Goal: Navigation & Orientation: Find specific page/section

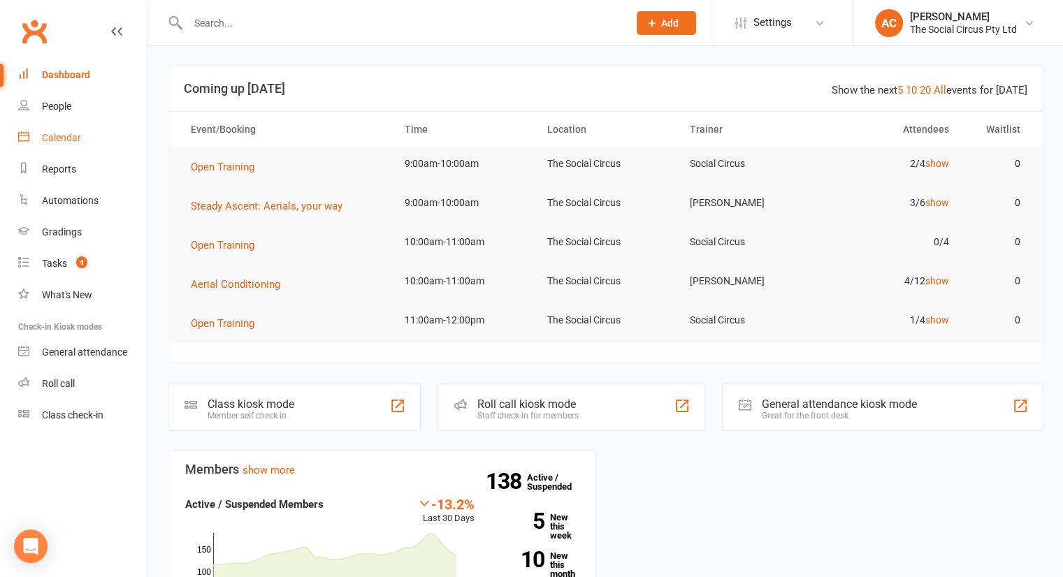
click at [75, 136] on div "Calendar" at bounding box center [61, 137] width 39 height 11
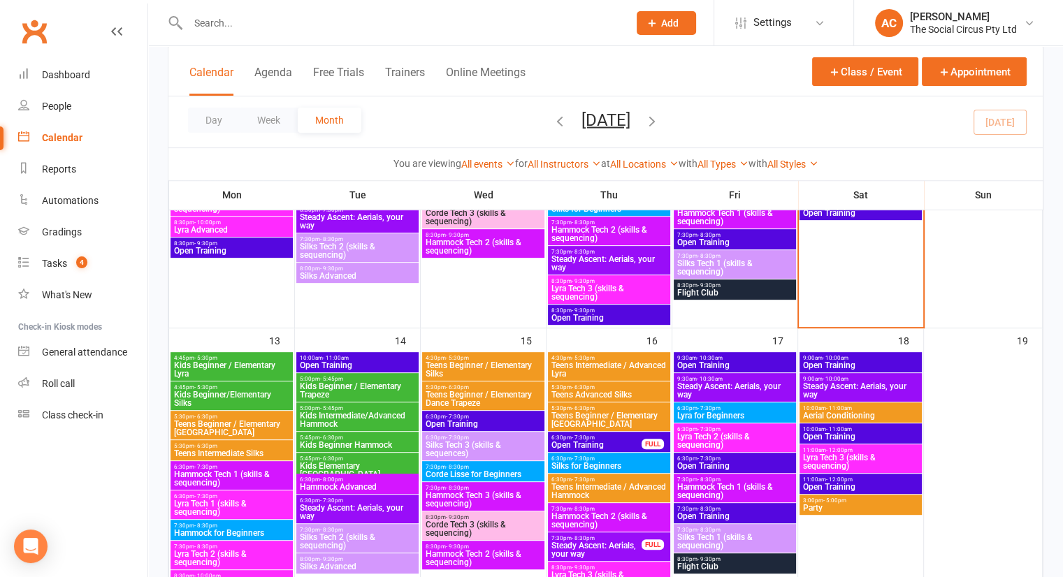
scroll to position [560, 0]
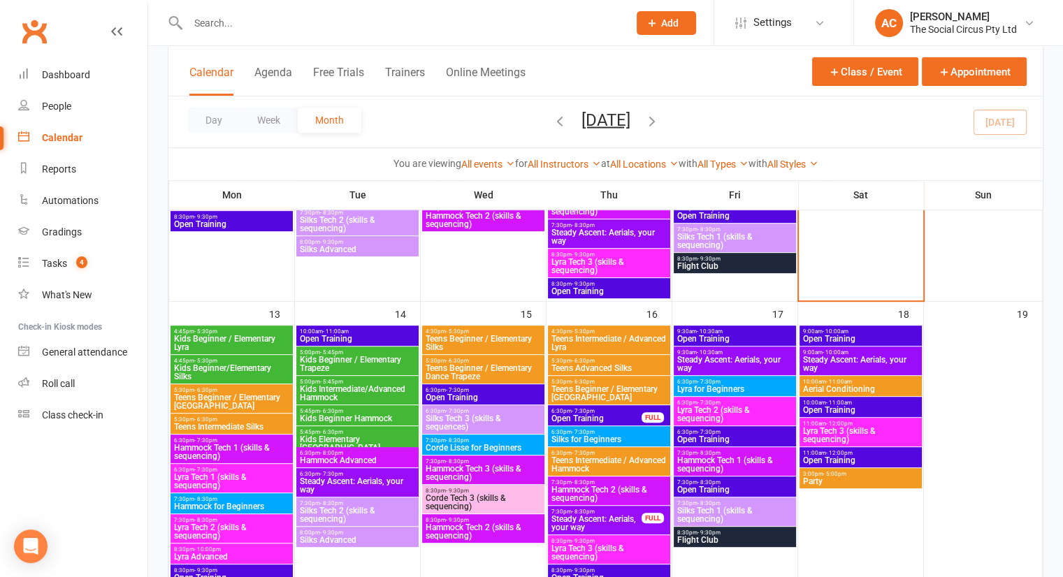
click at [247, 340] on span "Kids Beginner / Elementary Lyra" at bounding box center [231, 343] width 117 height 17
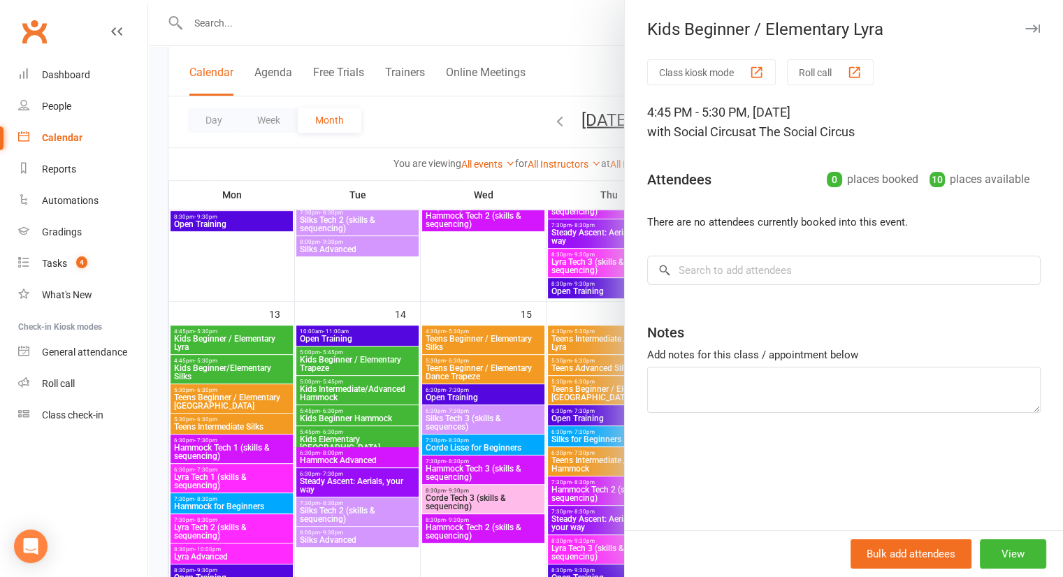
click at [251, 369] on div at bounding box center [605, 288] width 915 height 577
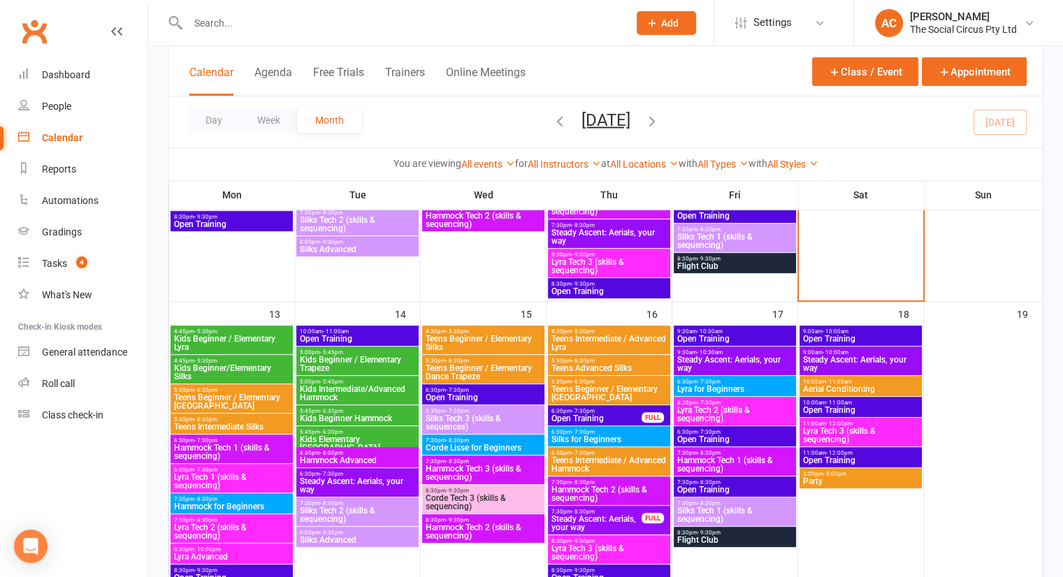
click at [266, 366] on span "Kids Beginner/Elementary Silks" at bounding box center [231, 372] width 117 height 17
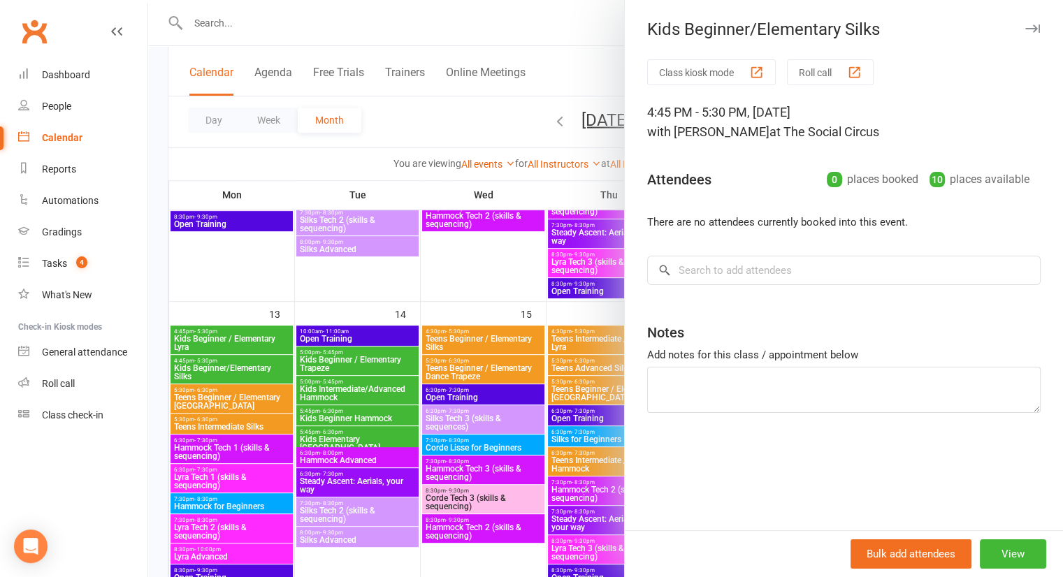
click at [219, 367] on div at bounding box center [605, 288] width 915 height 577
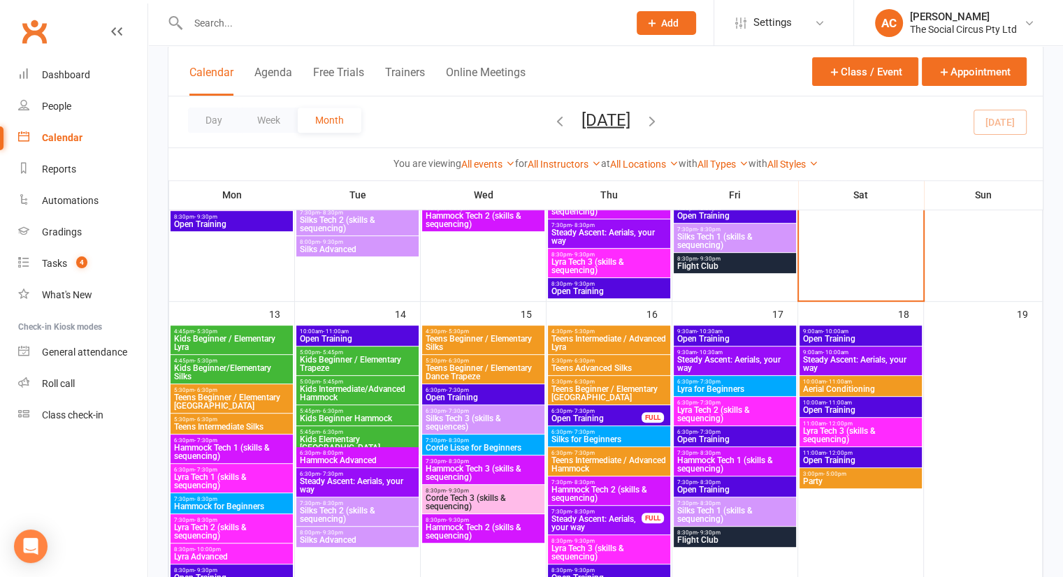
click at [243, 341] on span "Kids Beginner / Elementary Lyra" at bounding box center [231, 343] width 117 height 17
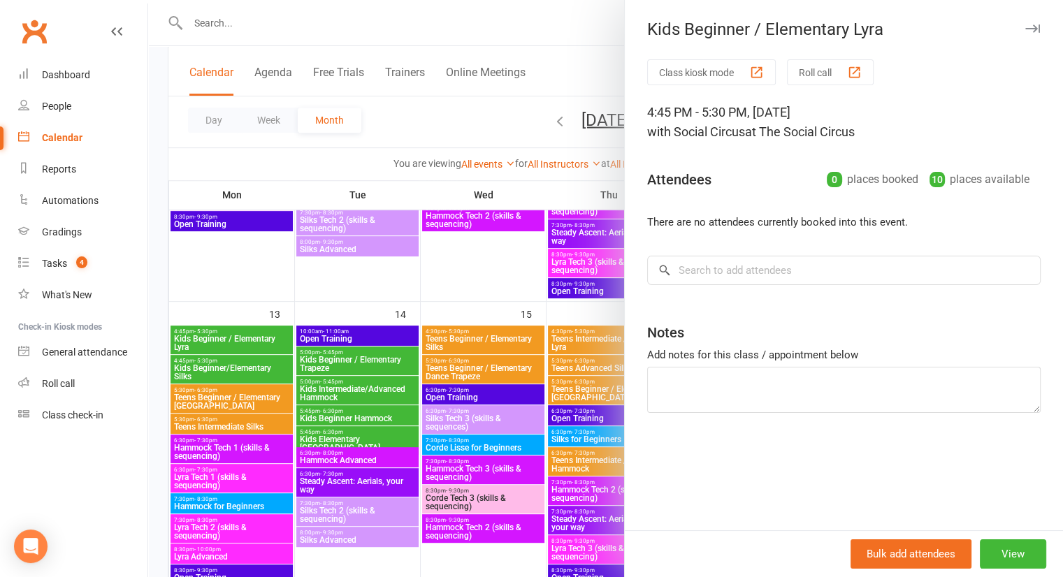
click at [245, 340] on div at bounding box center [605, 288] width 915 height 577
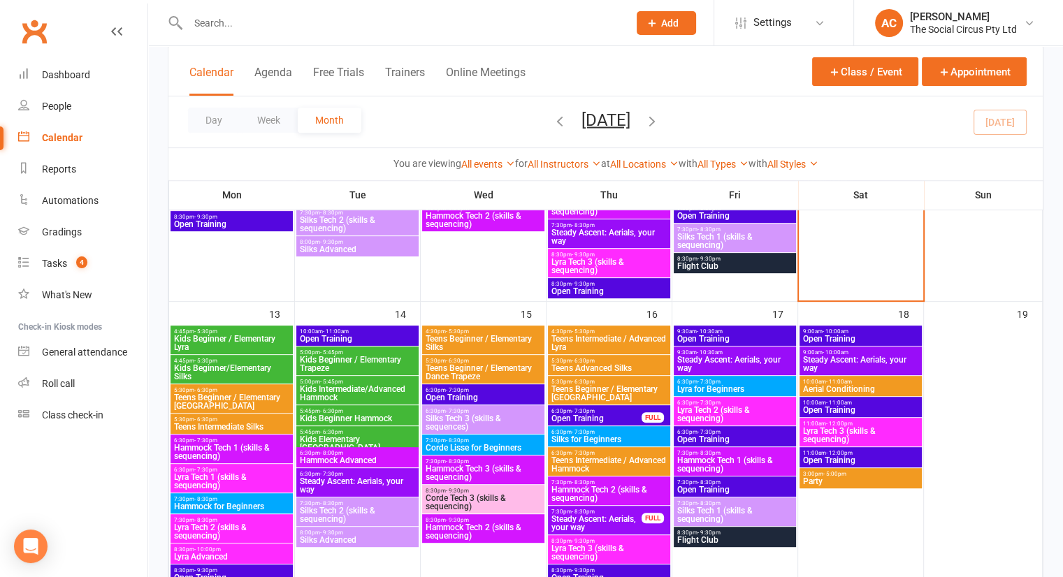
click at [254, 398] on span "Teens Beginner / Elementary [GEOGRAPHIC_DATA]" at bounding box center [231, 401] width 117 height 17
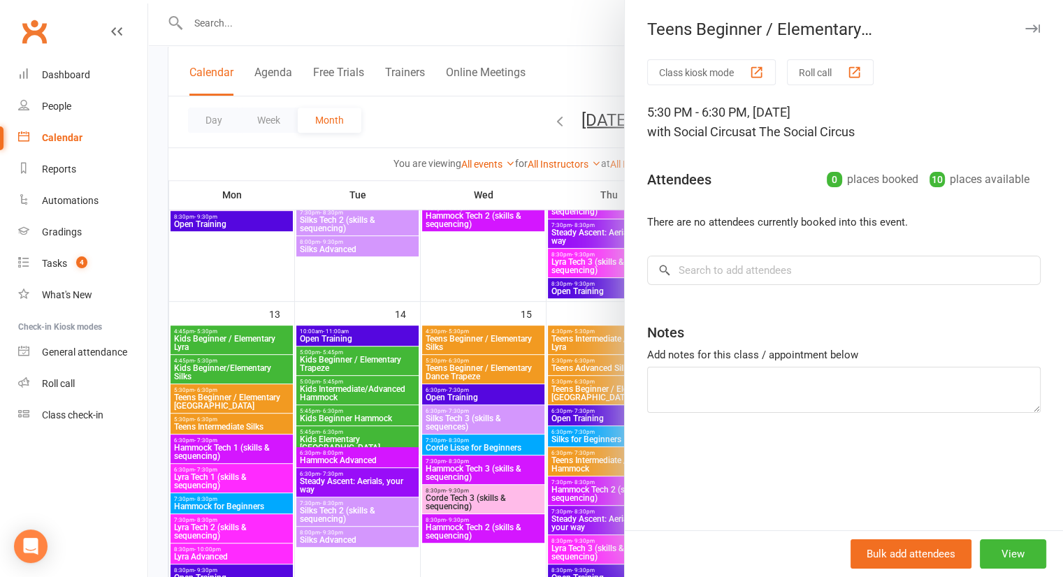
click at [254, 398] on div at bounding box center [605, 288] width 915 height 577
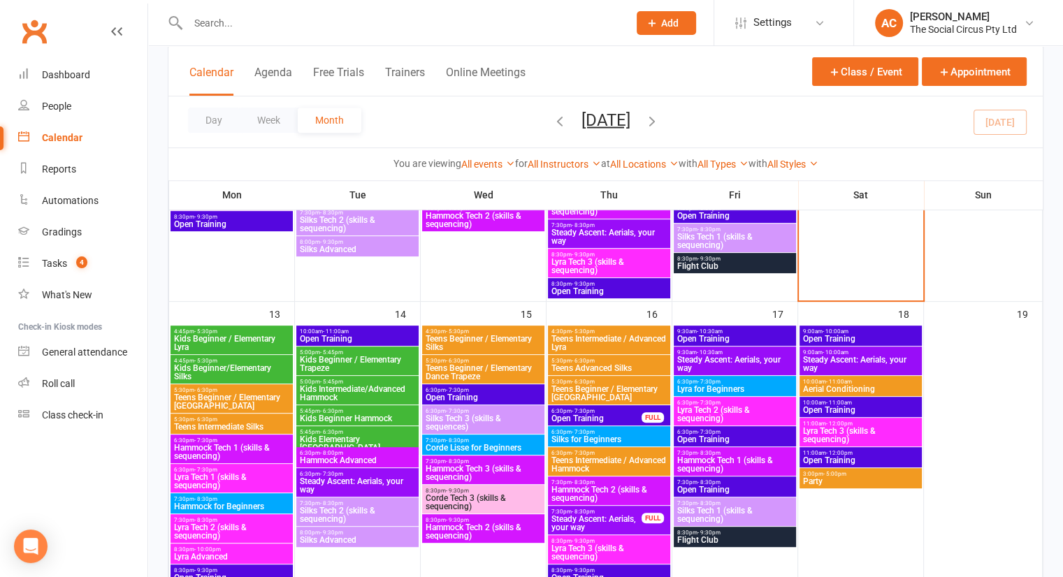
click at [251, 430] on span "Teens Intermediate Silks" at bounding box center [231, 427] width 117 height 8
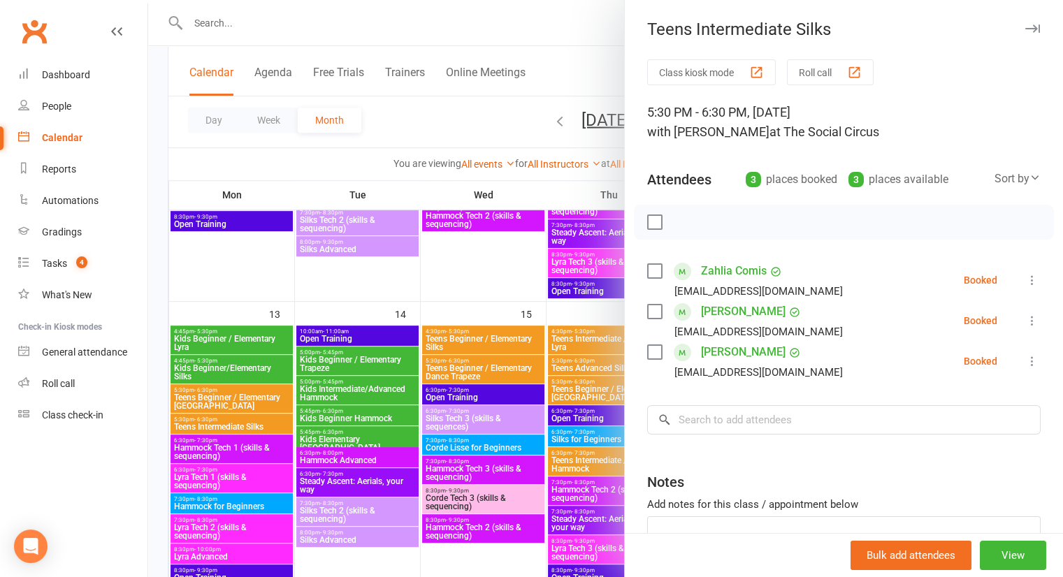
click at [325, 389] on div at bounding box center [605, 288] width 915 height 577
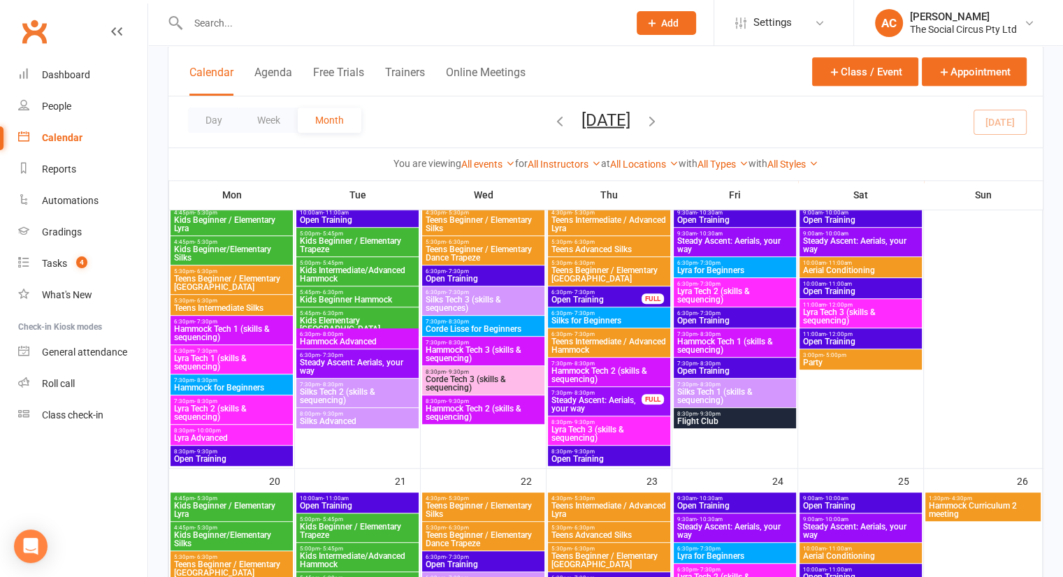
scroll to position [909, 0]
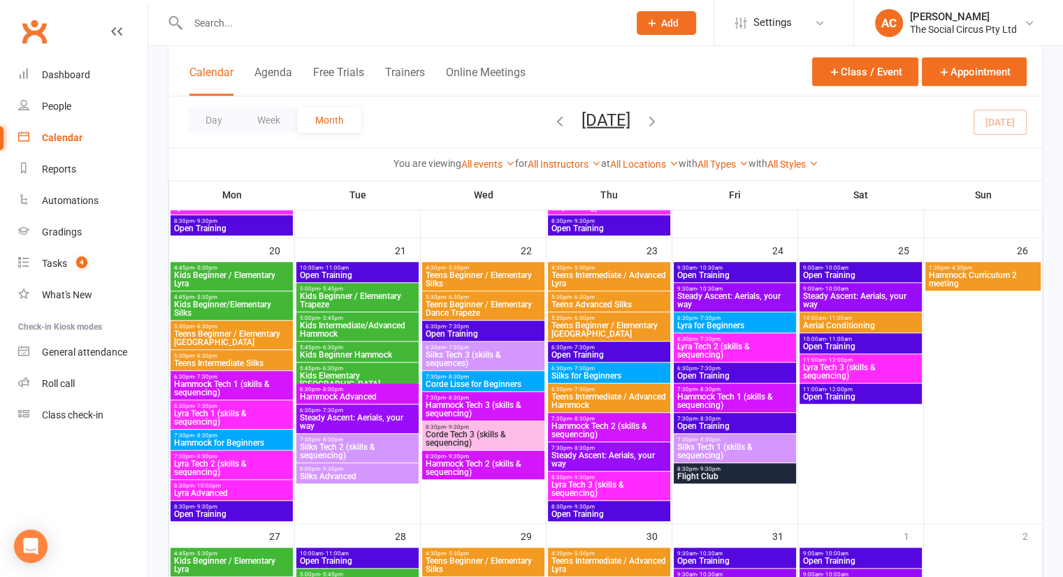
click at [253, 359] on span "Teens Intermediate Silks" at bounding box center [231, 363] width 117 height 8
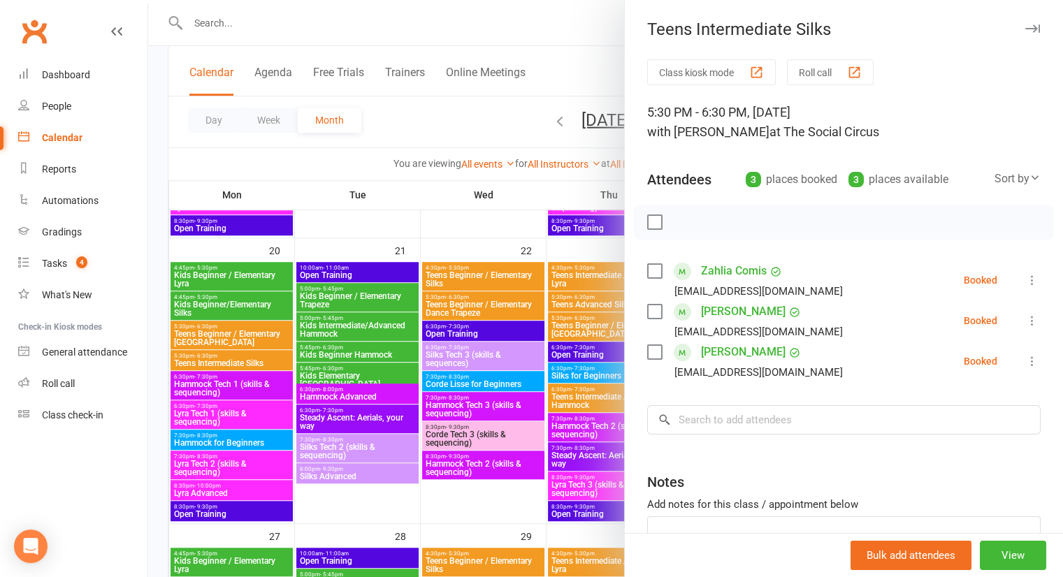
click at [270, 364] on div at bounding box center [605, 288] width 915 height 577
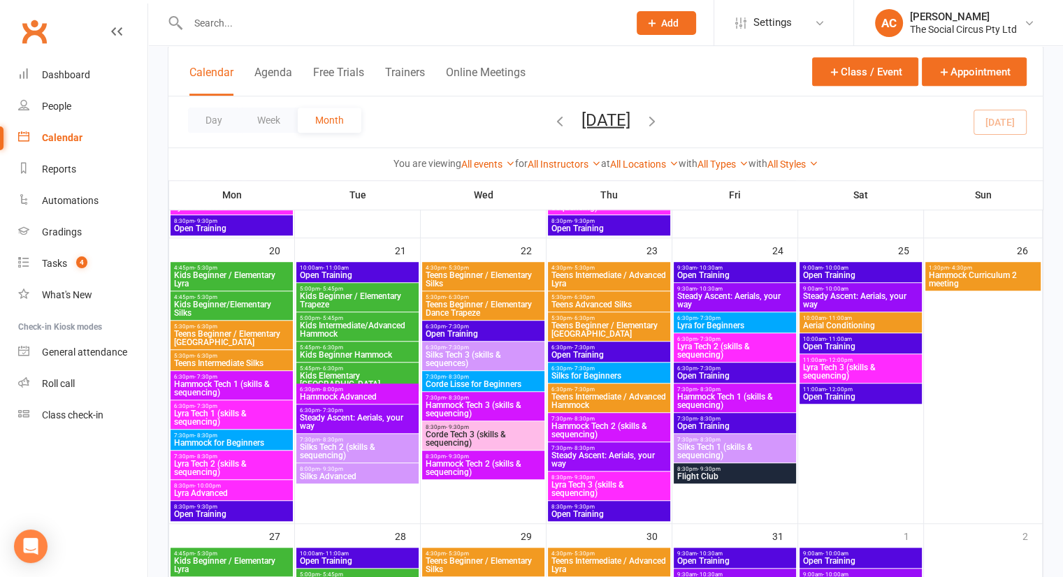
click at [220, 305] on span "Kids Beginner/Elementary Silks" at bounding box center [231, 308] width 117 height 17
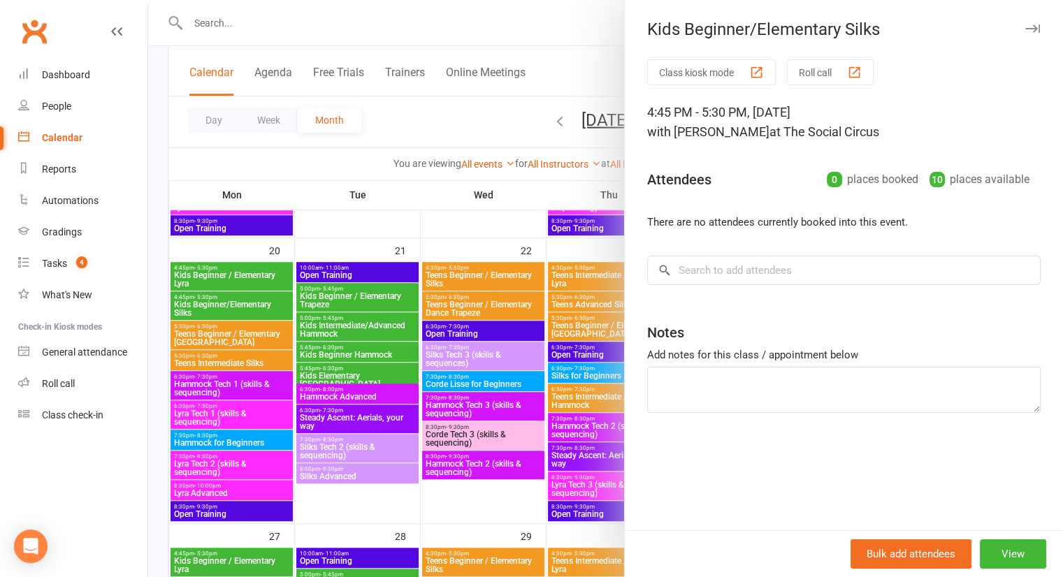
click at [220, 305] on div at bounding box center [605, 288] width 915 height 577
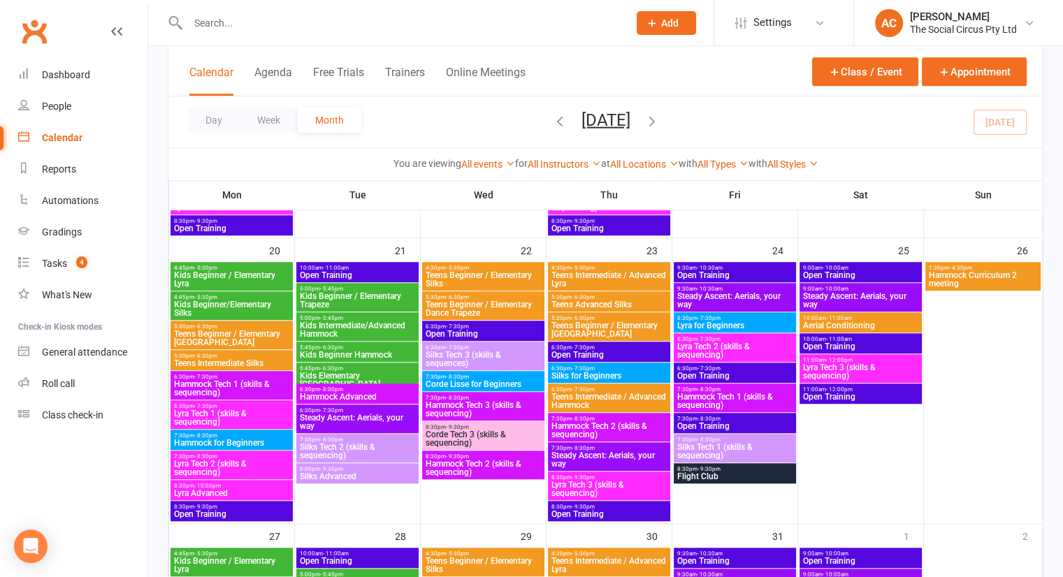
click at [358, 300] on span "Kids Beginner / Elementary Trapeze" at bounding box center [357, 300] width 117 height 17
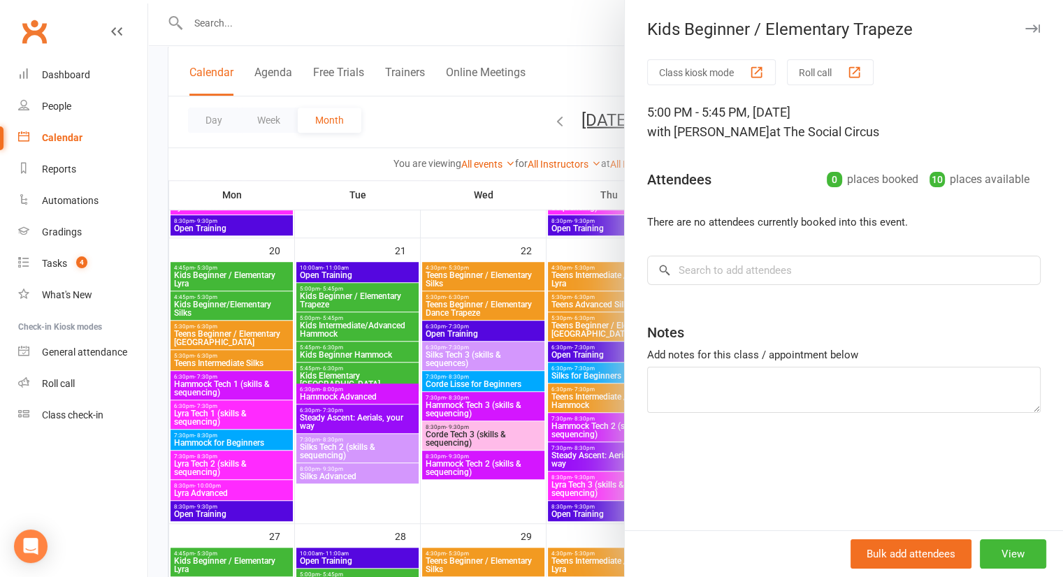
click at [359, 299] on div at bounding box center [605, 288] width 915 height 577
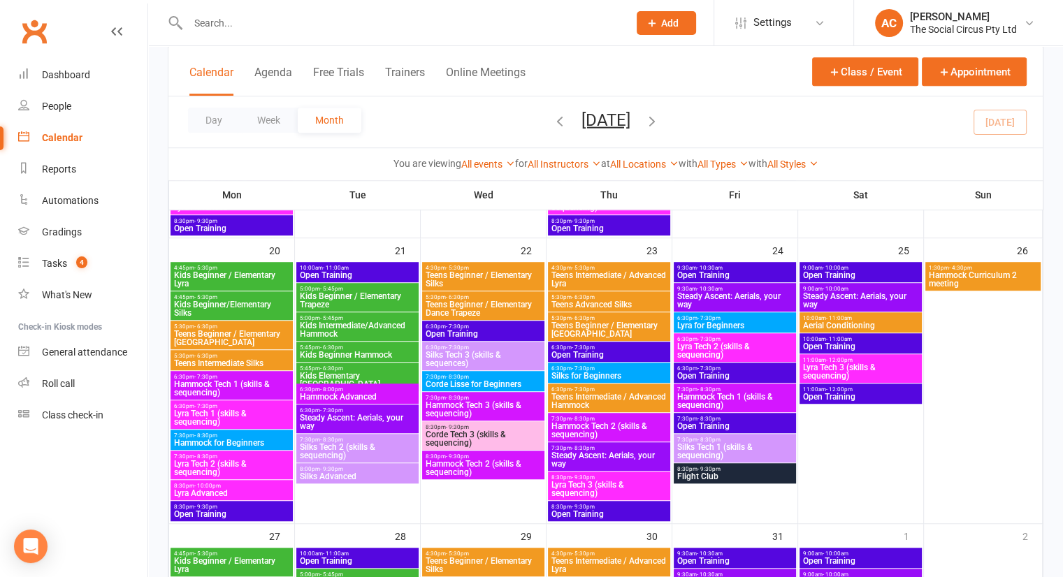
click at [380, 347] on span "5:45pm - 6:30pm" at bounding box center [357, 347] width 117 height 6
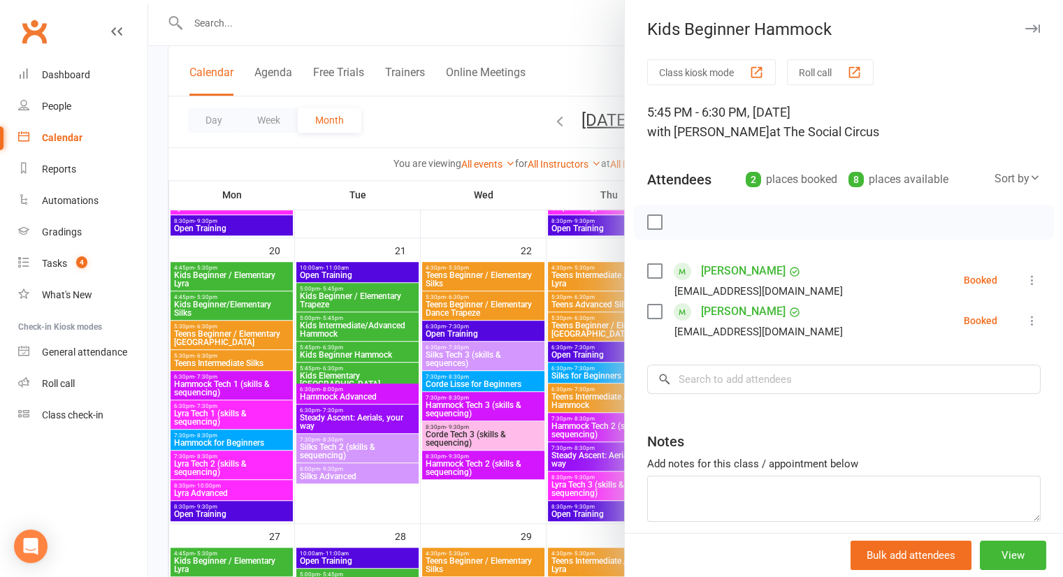
click at [377, 363] on div at bounding box center [605, 288] width 915 height 577
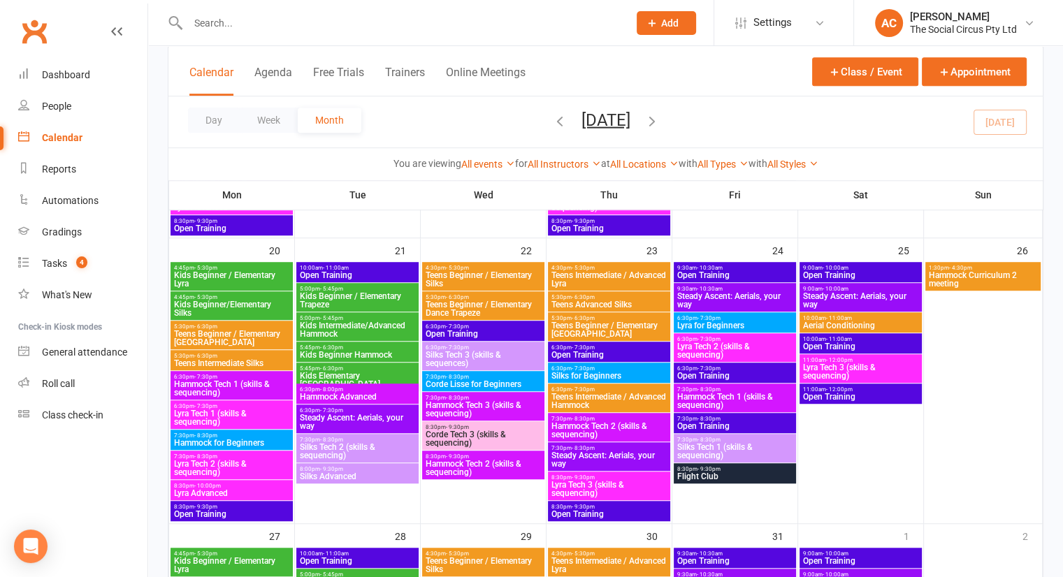
click at [371, 377] on span "Kids Elementary [GEOGRAPHIC_DATA]" at bounding box center [357, 380] width 117 height 17
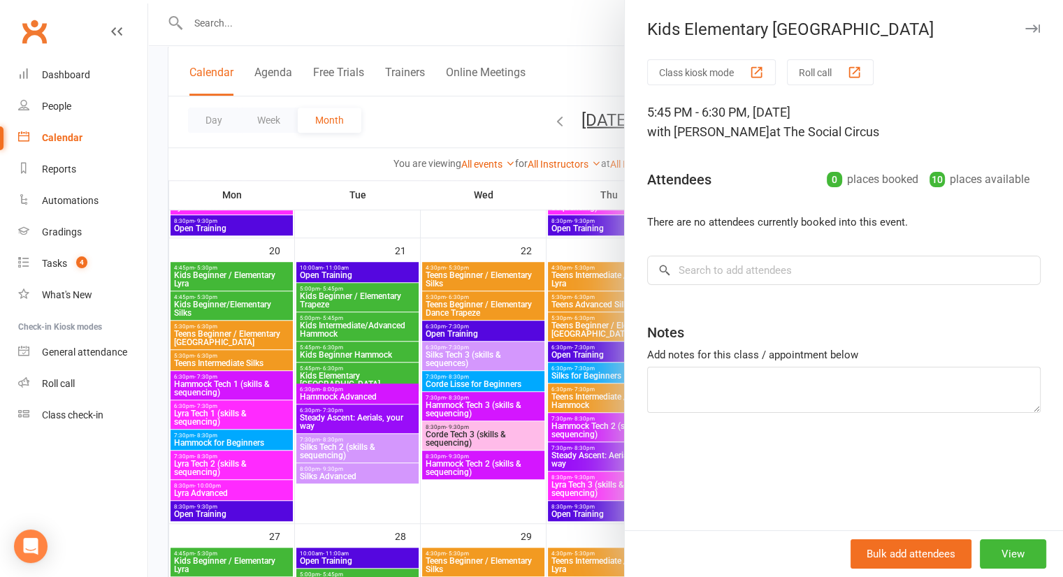
click at [373, 376] on div at bounding box center [605, 288] width 915 height 577
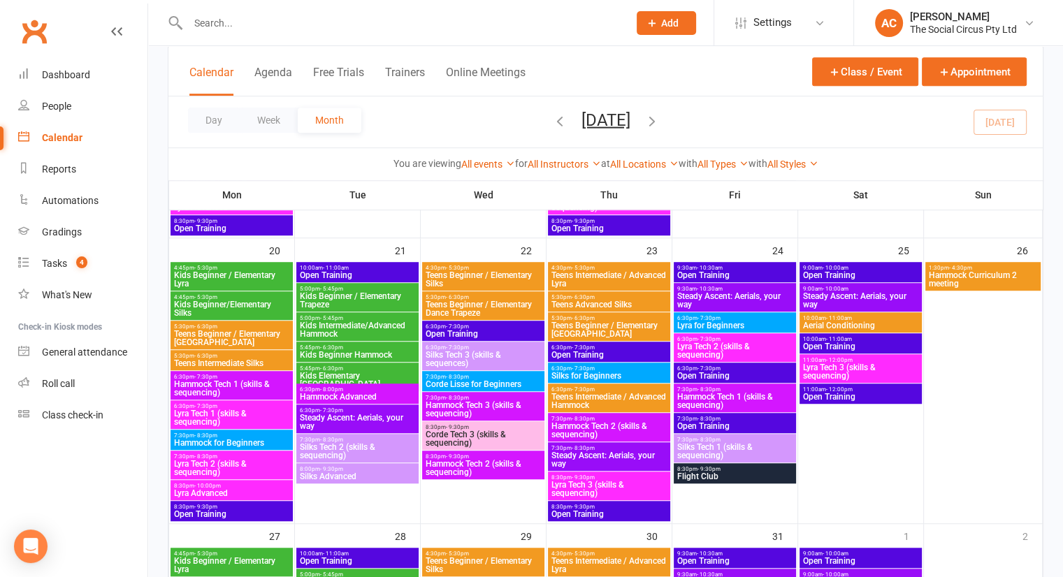
click at [594, 300] on span "Teens Advanced Silks" at bounding box center [609, 304] width 117 height 8
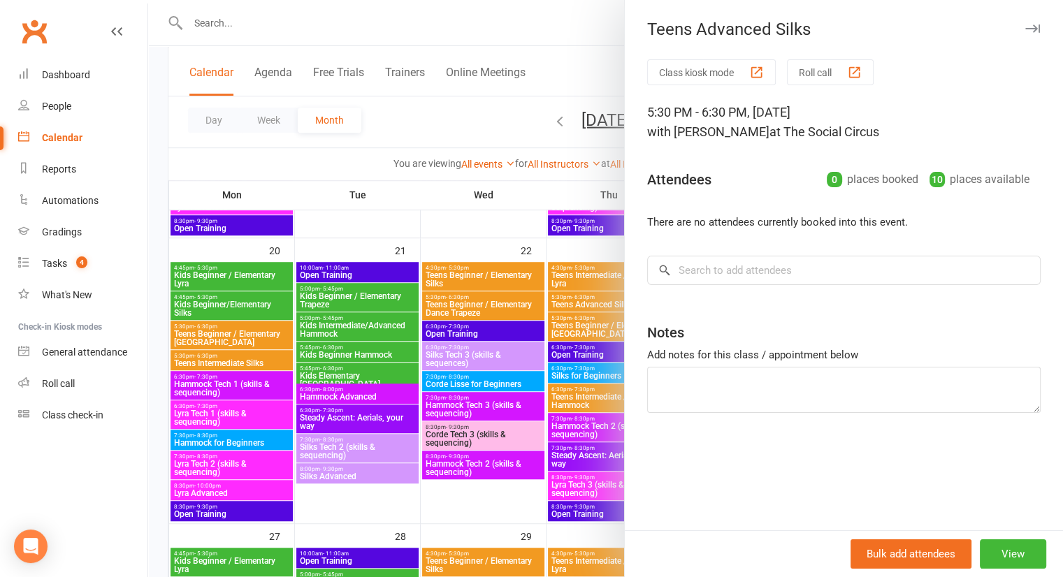
click at [562, 308] on div at bounding box center [605, 288] width 915 height 577
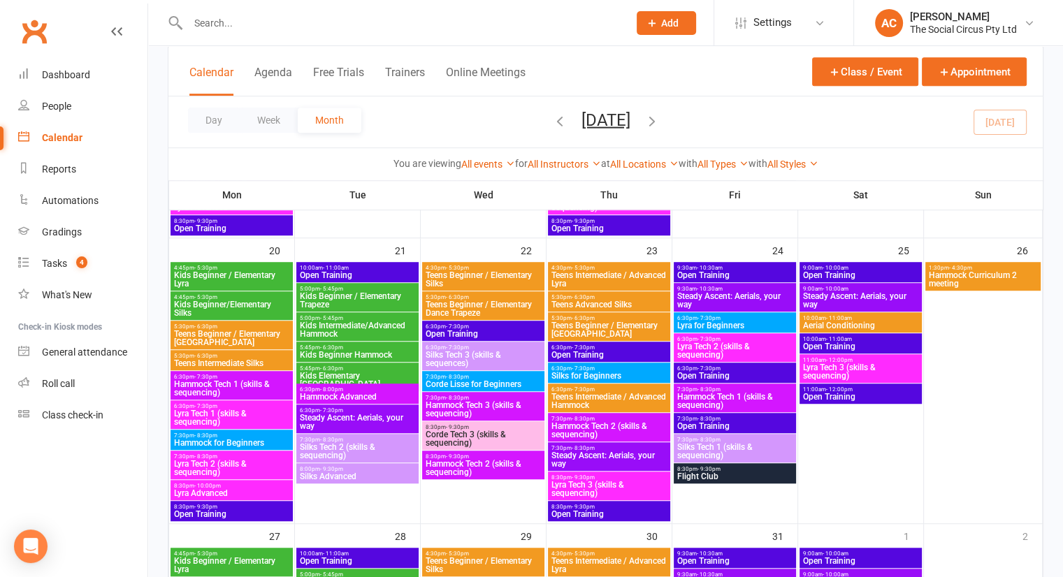
click at [622, 277] on span "Teens Intermediate / Advanced Lyra" at bounding box center [609, 279] width 117 height 17
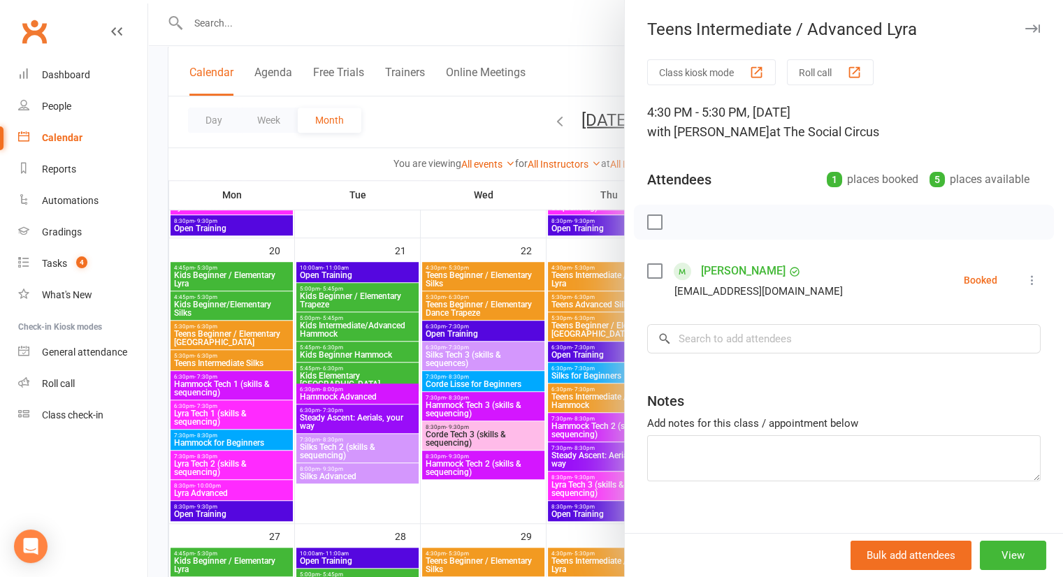
click at [508, 306] on div at bounding box center [605, 288] width 915 height 577
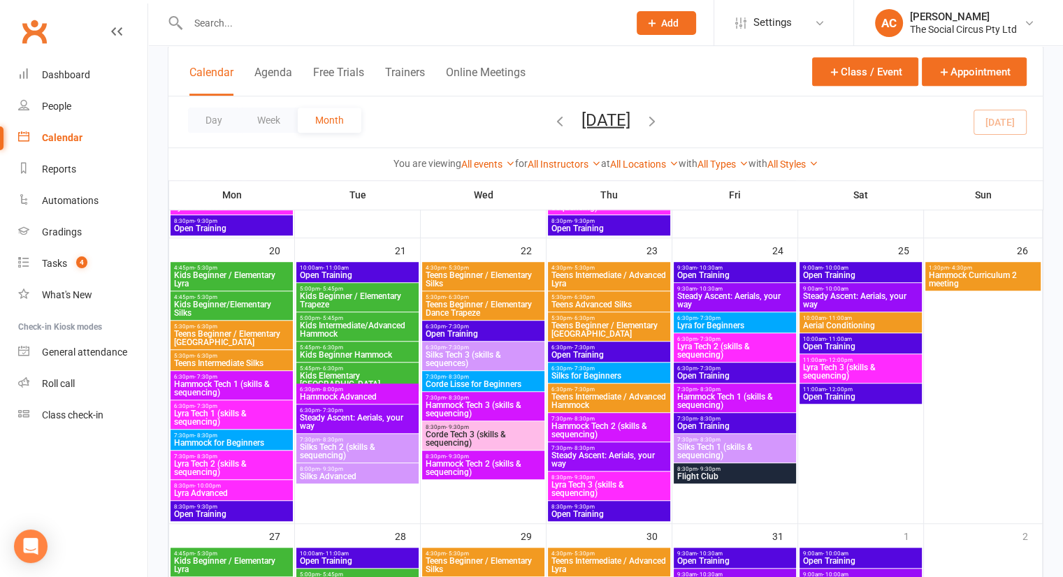
click at [613, 321] on span "Teens Beginner / Elementary [GEOGRAPHIC_DATA]" at bounding box center [609, 329] width 117 height 17
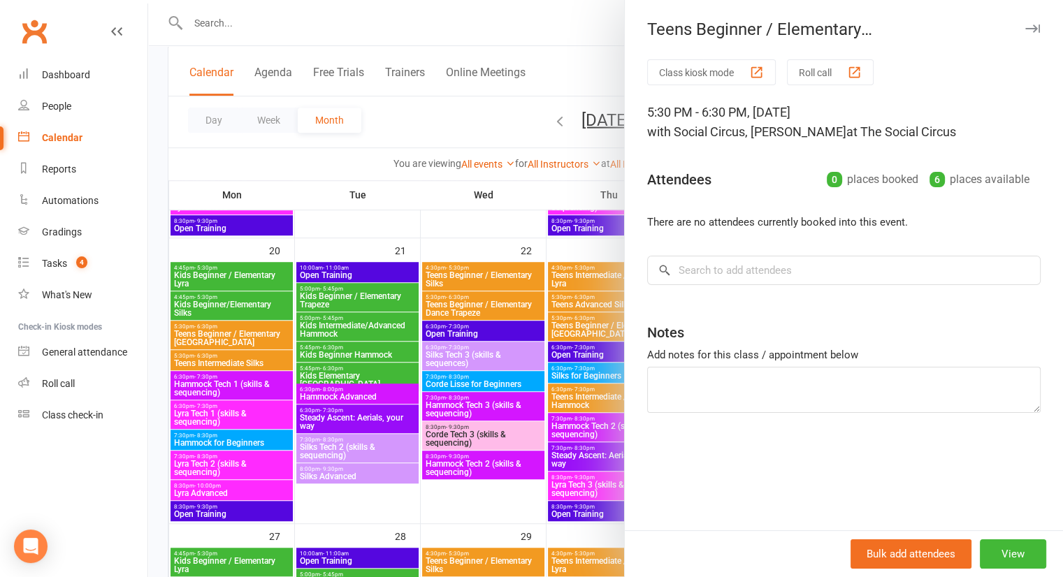
click at [520, 340] on div at bounding box center [605, 288] width 915 height 577
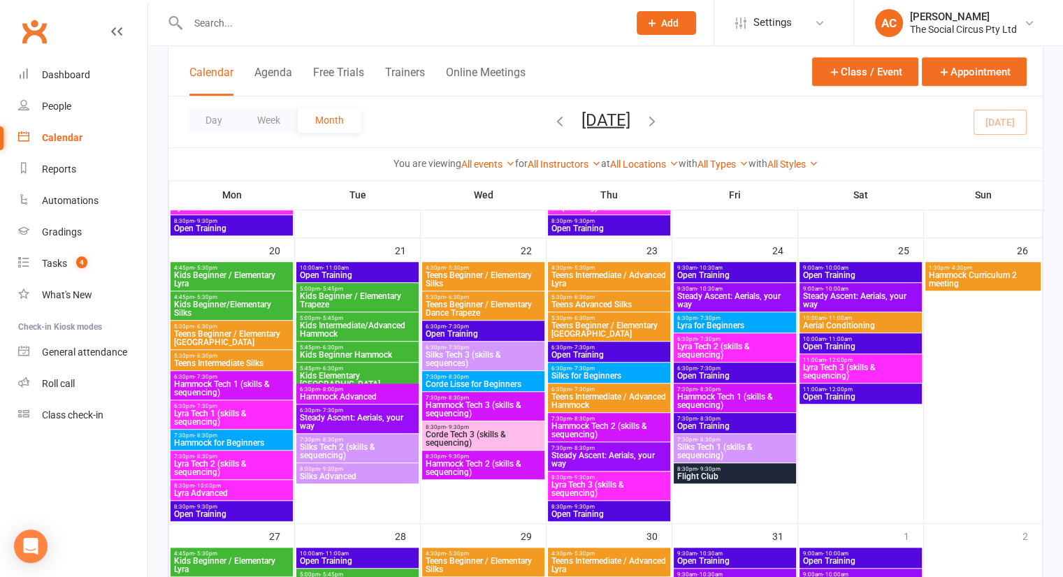
click at [630, 389] on span "6:30pm - 7:30pm" at bounding box center [609, 389] width 117 height 6
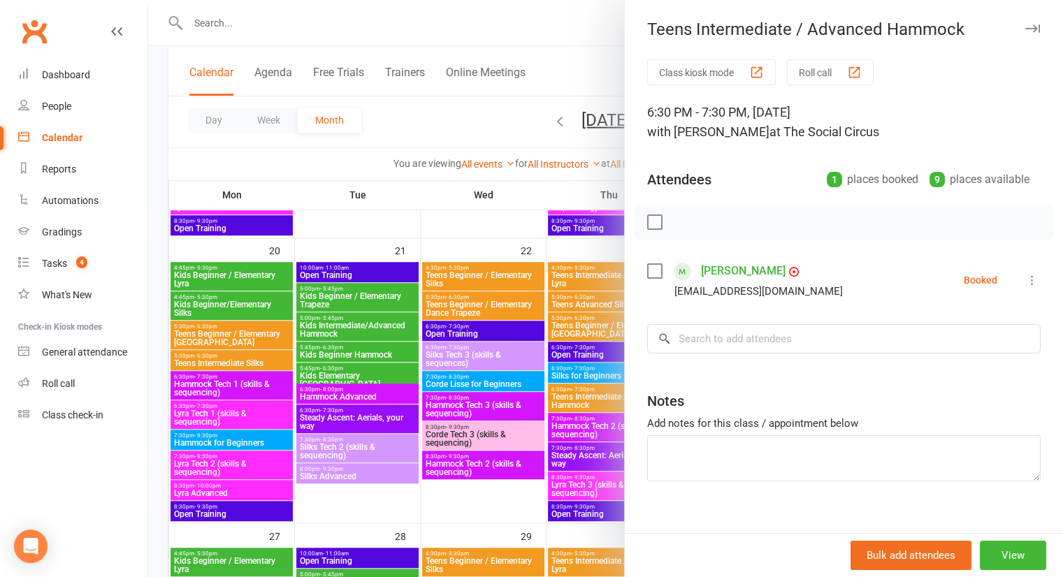
click at [481, 405] on div at bounding box center [605, 288] width 915 height 577
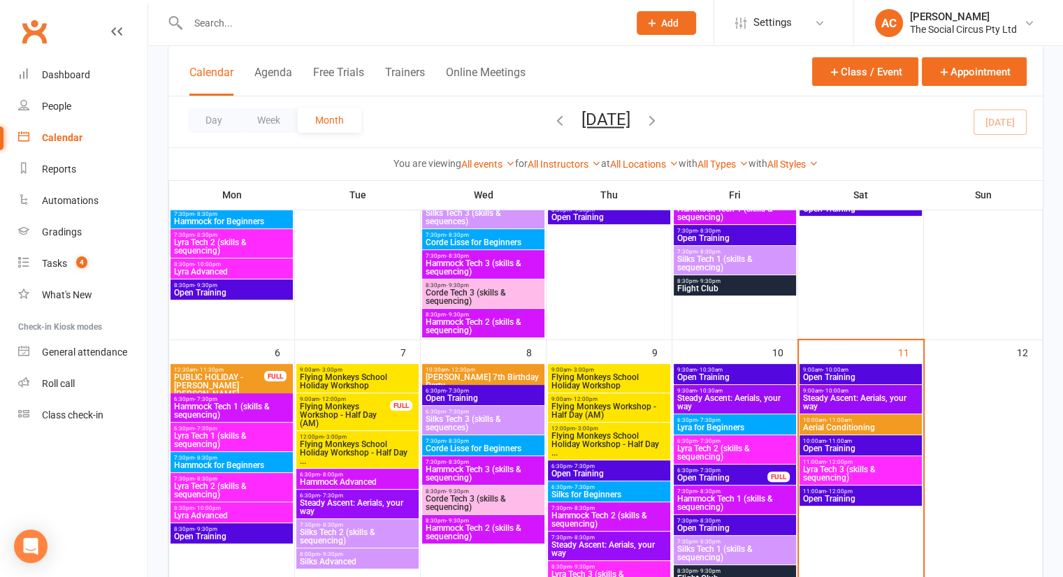
scroll to position [333, 0]
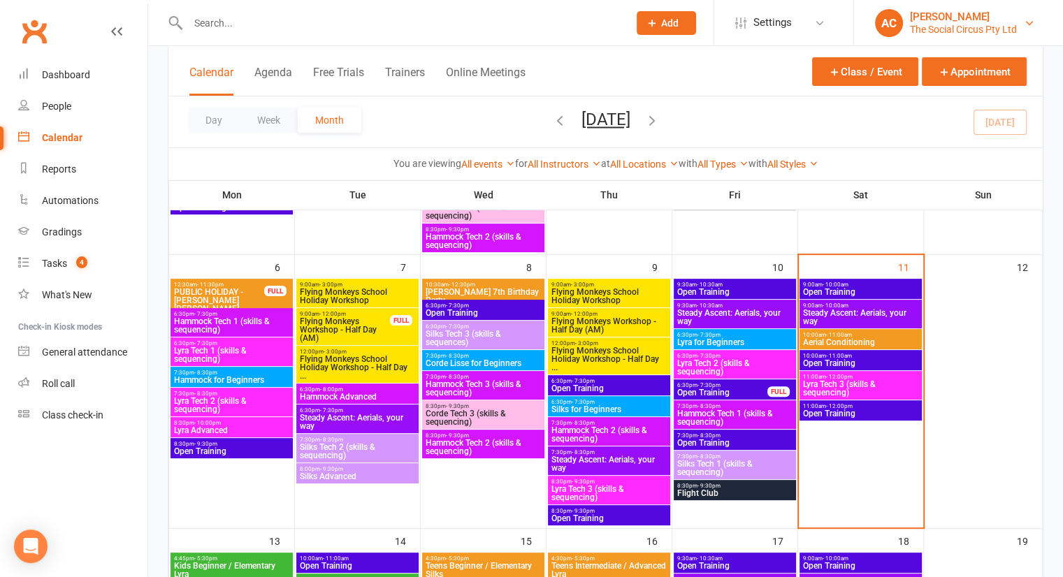
click at [1017, 17] on link "AC [PERSON_NAME] The Social Circus Pty Ltd" at bounding box center [958, 23] width 167 height 28
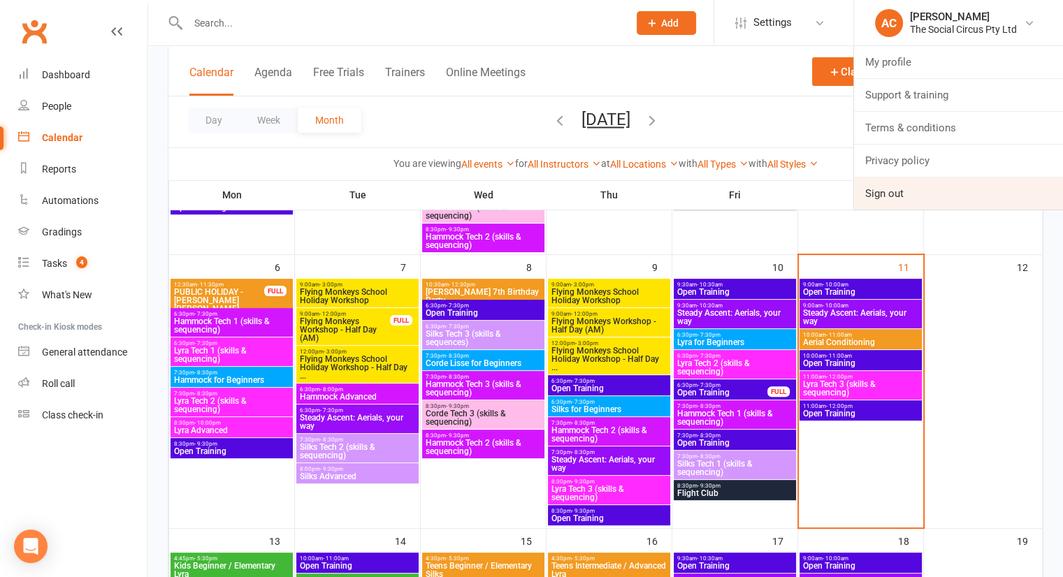
click at [915, 184] on link "Sign out" at bounding box center [958, 193] width 209 height 32
